Goal: Task Accomplishment & Management: Use online tool/utility

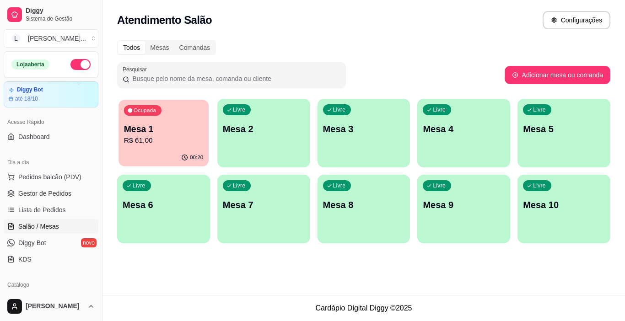
click at [167, 131] on p "Mesa 1" at bounding box center [163, 129] width 79 height 12
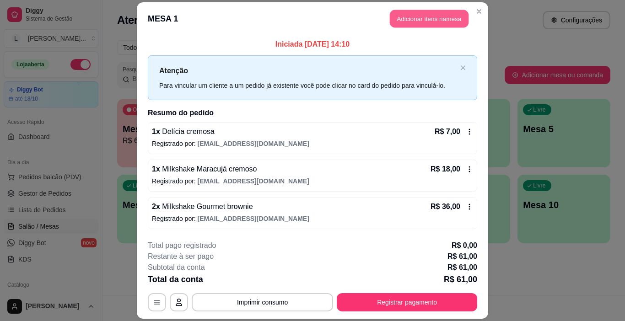
click at [432, 20] on button "Adicionar itens na mesa" at bounding box center [429, 19] width 79 height 18
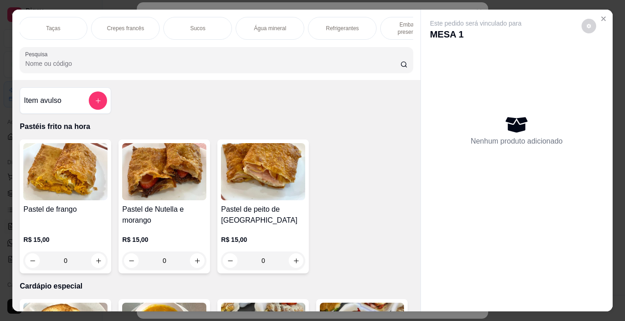
scroll to position [0, 1242]
click at [340, 28] on p "Refrigerantes" at bounding box center [330, 28] width 33 height 7
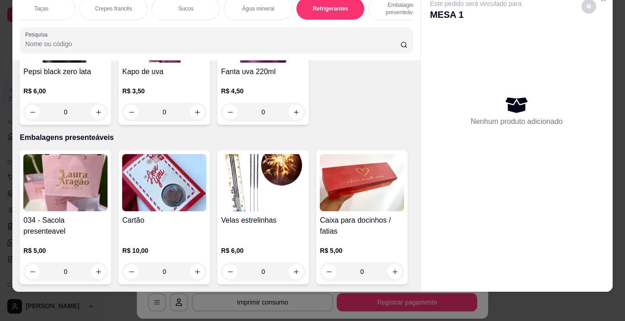
scroll to position [5108, 0]
type input "1"
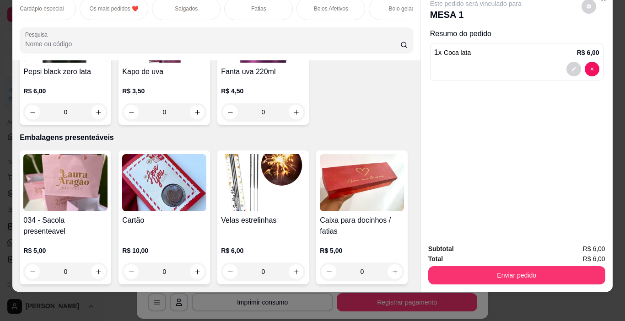
scroll to position [0, 75]
click at [188, 5] on p "Salgados" at bounding box center [196, 8] width 23 height 7
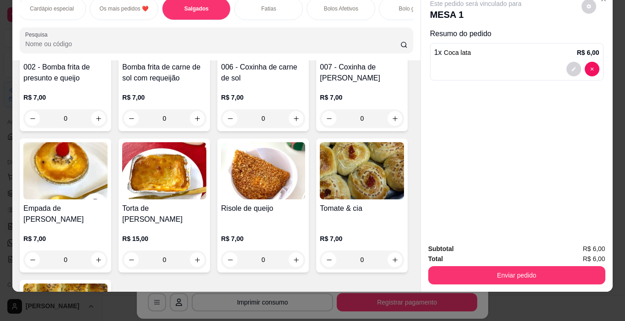
scroll to position [869, 0]
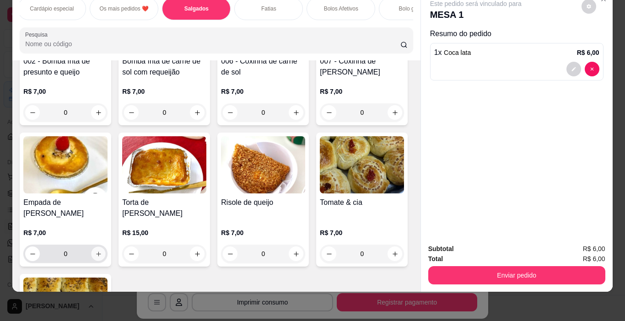
click at [101, 254] on icon "increase-product-quantity" at bounding box center [98, 254] width 5 height 5
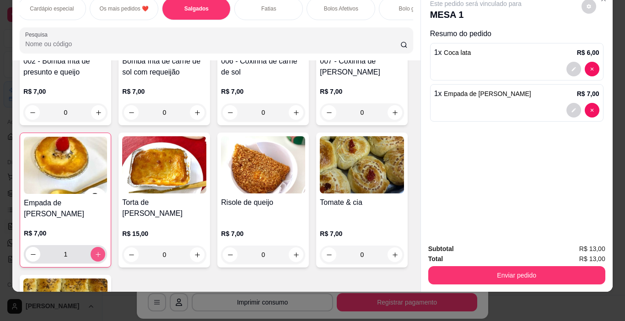
click at [102, 254] on icon "increase-product-quantity" at bounding box center [98, 254] width 7 height 7
type input "2"
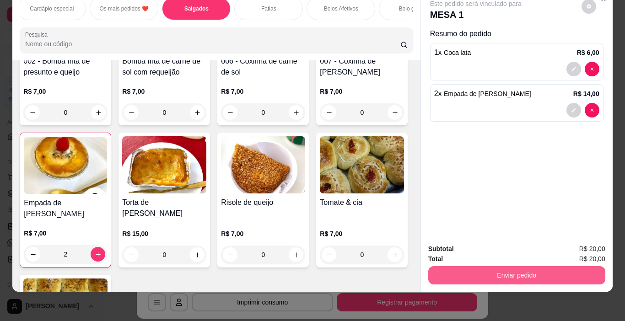
click at [537, 268] on button "Enviar pedido" at bounding box center [516, 275] width 177 height 18
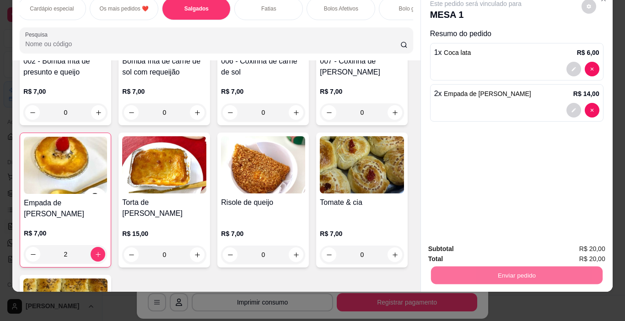
click at [581, 245] on button "Enviar pedido" at bounding box center [581, 245] width 50 height 17
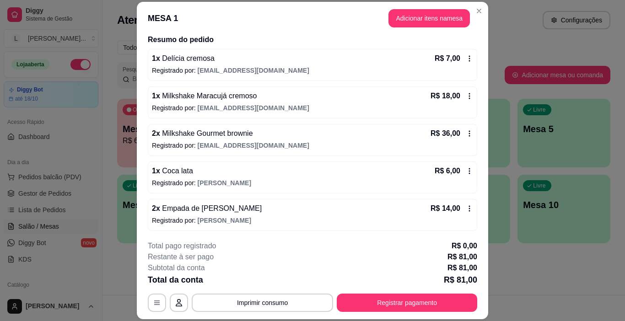
scroll to position [73, 0]
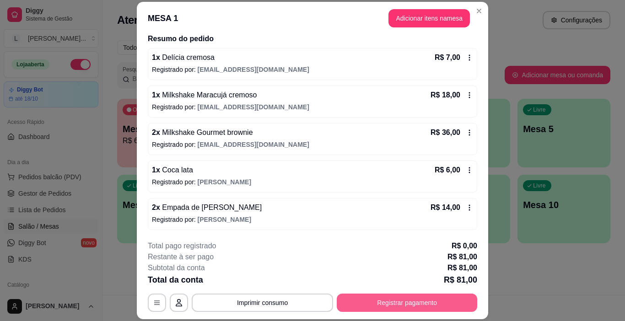
click at [410, 305] on button "Registrar pagamento" at bounding box center [407, 303] width 140 height 18
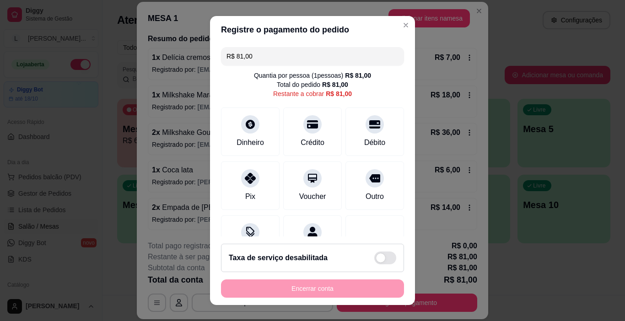
drag, startPoint x: 254, startPoint y: 57, endPoint x: 226, endPoint y: 54, distance: 27.6
click at [252, 58] on input "R$ 81,00" at bounding box center [313, 56] width 172 height 18
drag, startPoint x: 226, startPoint y: 54, endPoint x: 207, endPoint y: 54, distance: 19.2
click at [210, 54] on div "R$ 81,00 Quantia por pessoa ( 1 pessoas) R$ 81,00 Total do pedido R$ 81,00 Rest…" at bounding box center [312, 139] width 205 height 193
click at [249, 184] on div at bounding box center [250, 176] width 20 height 20
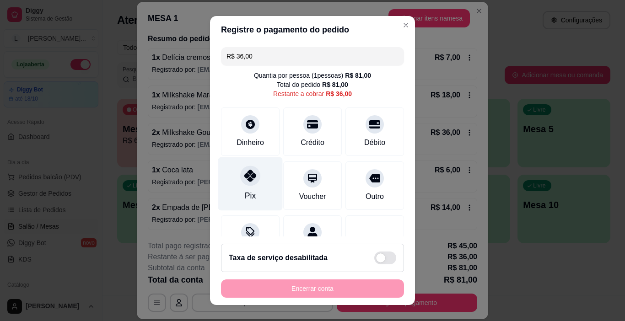
click at [244, 176] on icon at bounding box center [250, 176] width 12 height 12
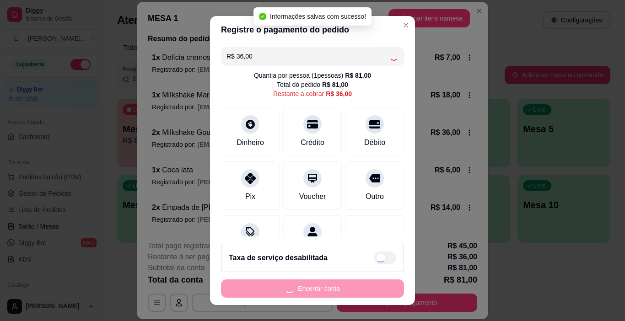
type input "R$ 0,00"
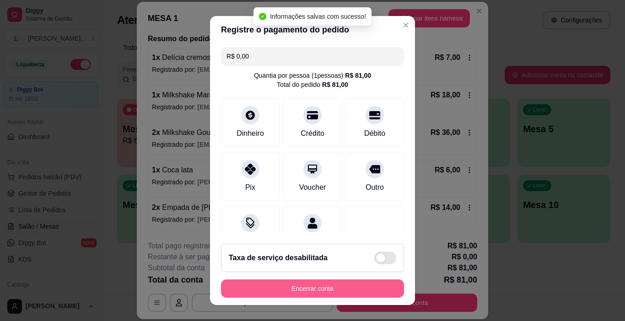
click at [334, 296] on button "Encerrar conta" at bounding box center [312, 289] width 183 height 18
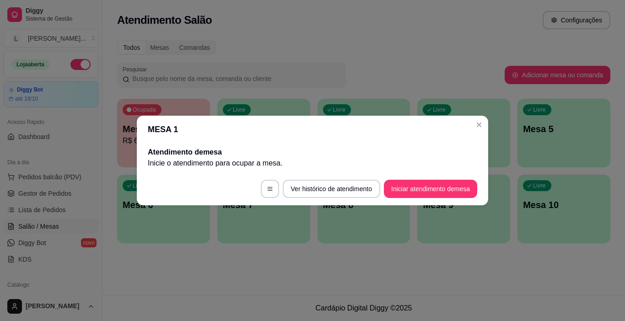
scroll to position [0, 0]
